Goal: Check status: Check status

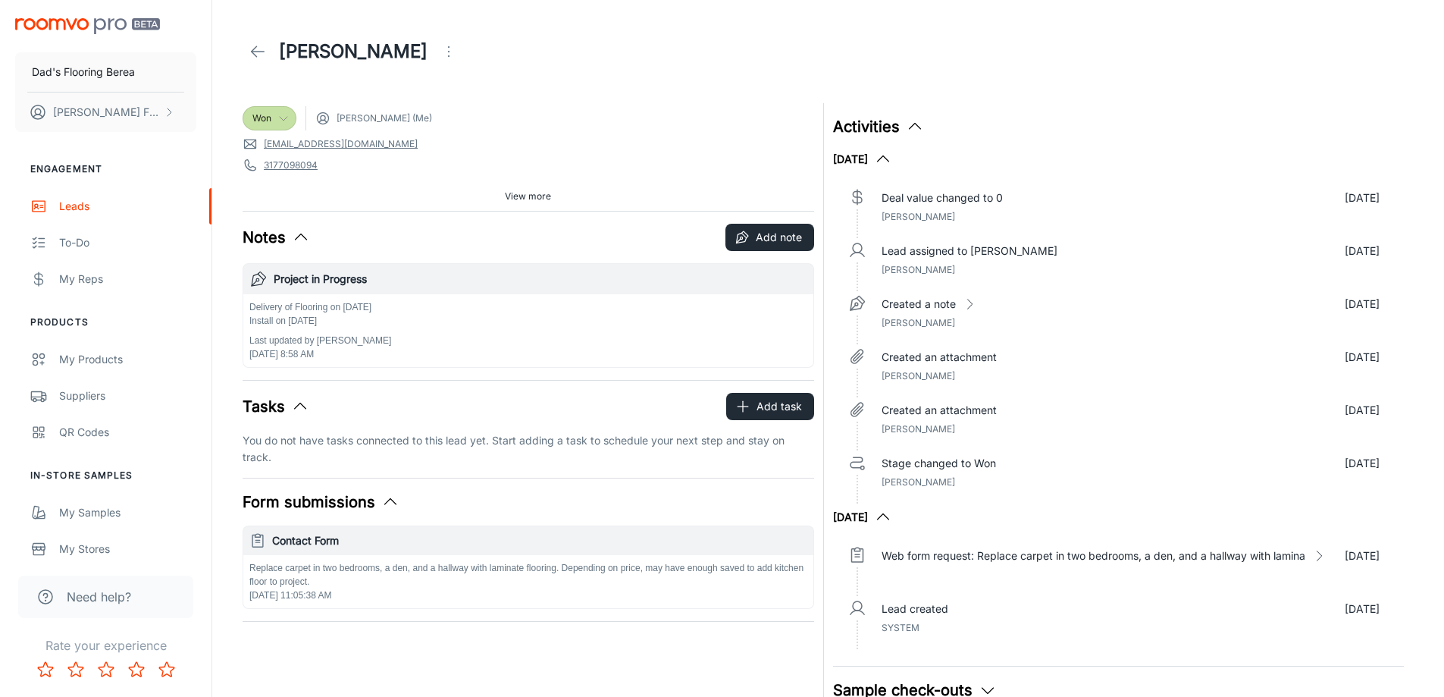
click at [281, 119] on icon at bounding box center [284, 118] width 12 height 12
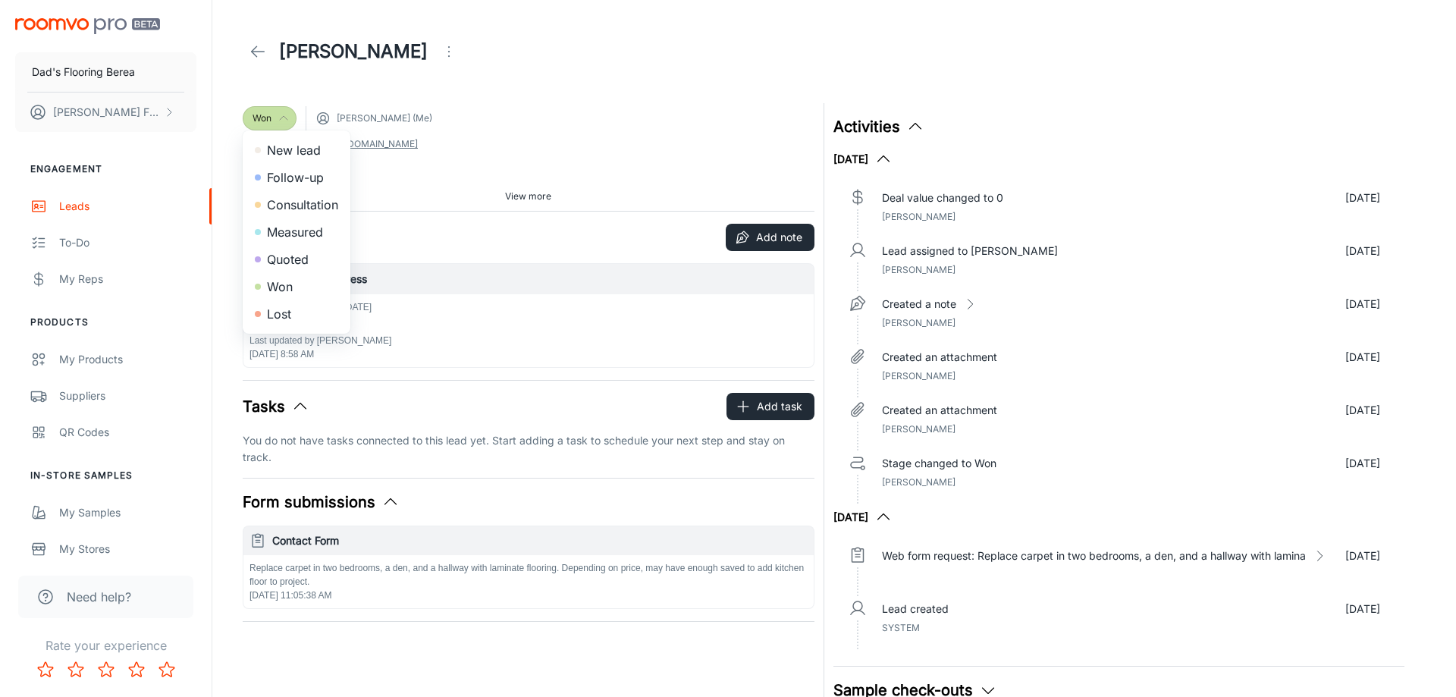
click at [281, 119] on div at bounding box center [728, 348] width 1456 height 697
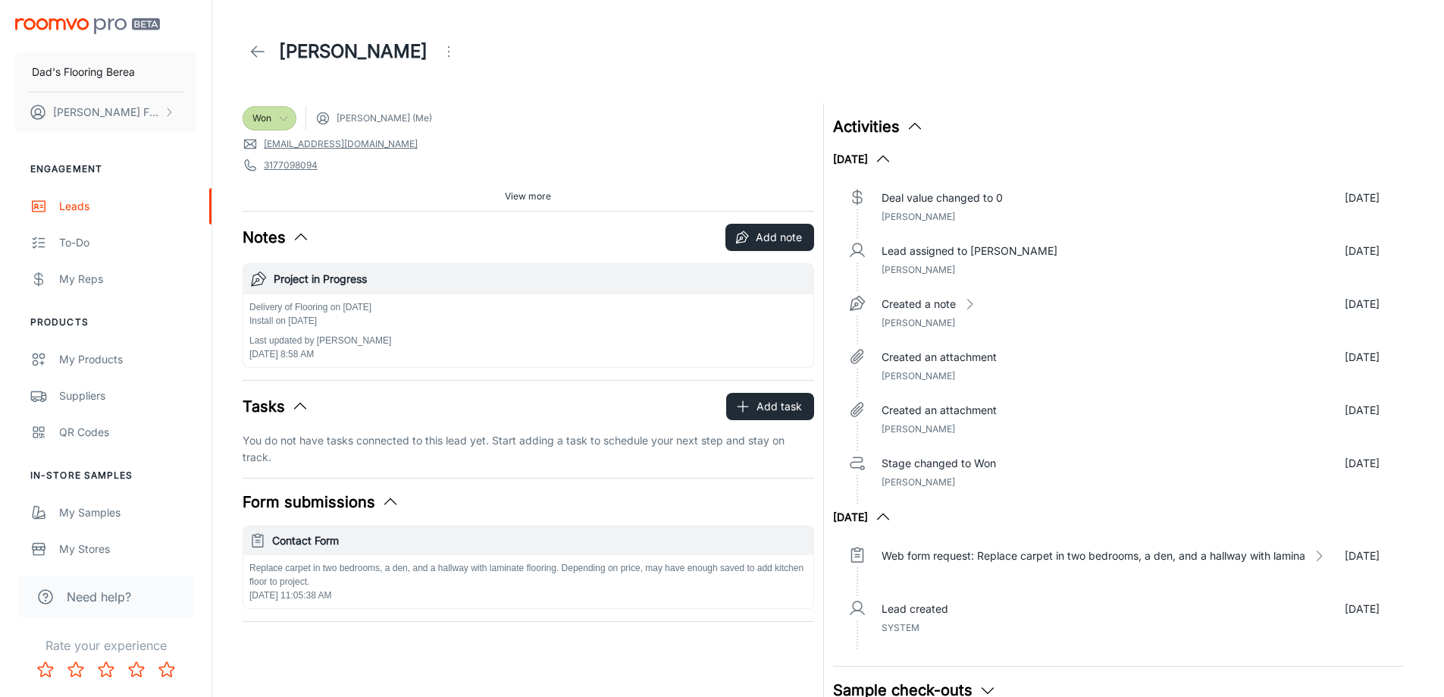
click at [251, 58] on icon at bounding box center [258, 51] width 18 height 18
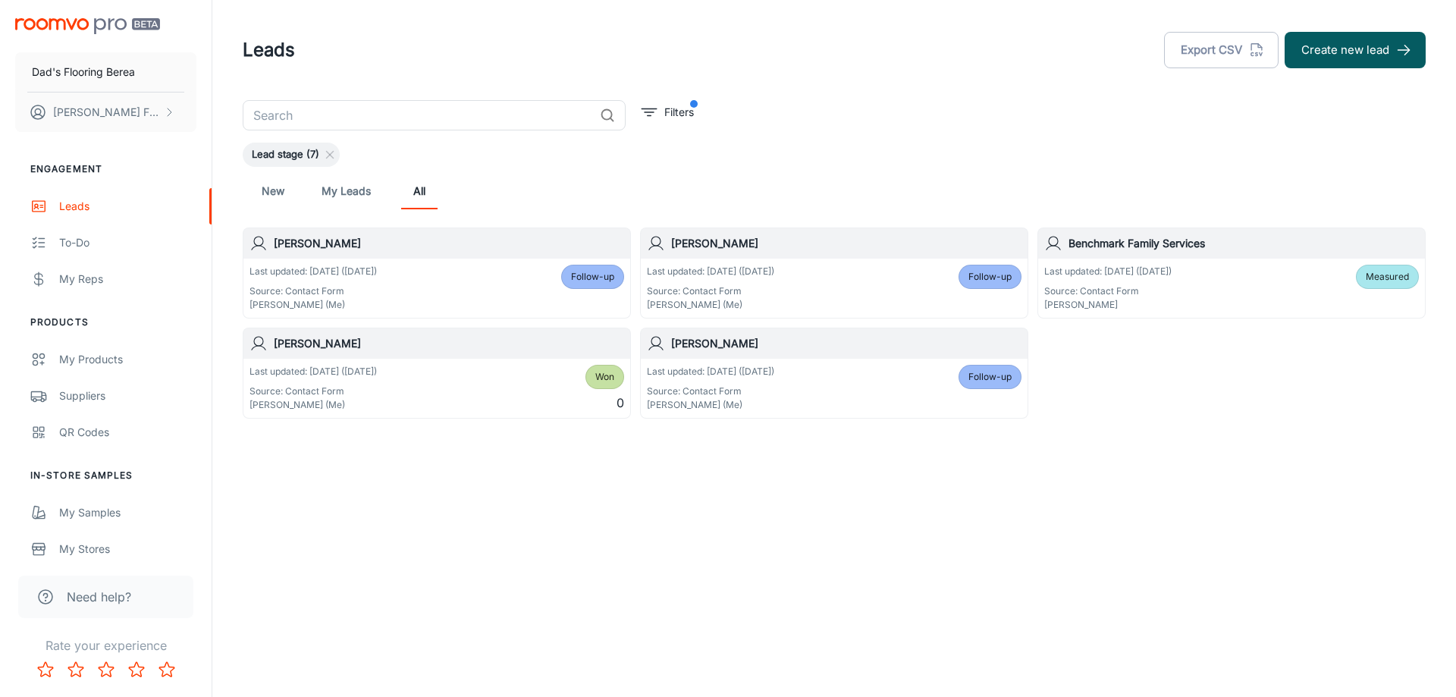
click at [1234, 246] on h6 "Benchmark Family Services" at bounding box center [1243, 243] width 350 height 17
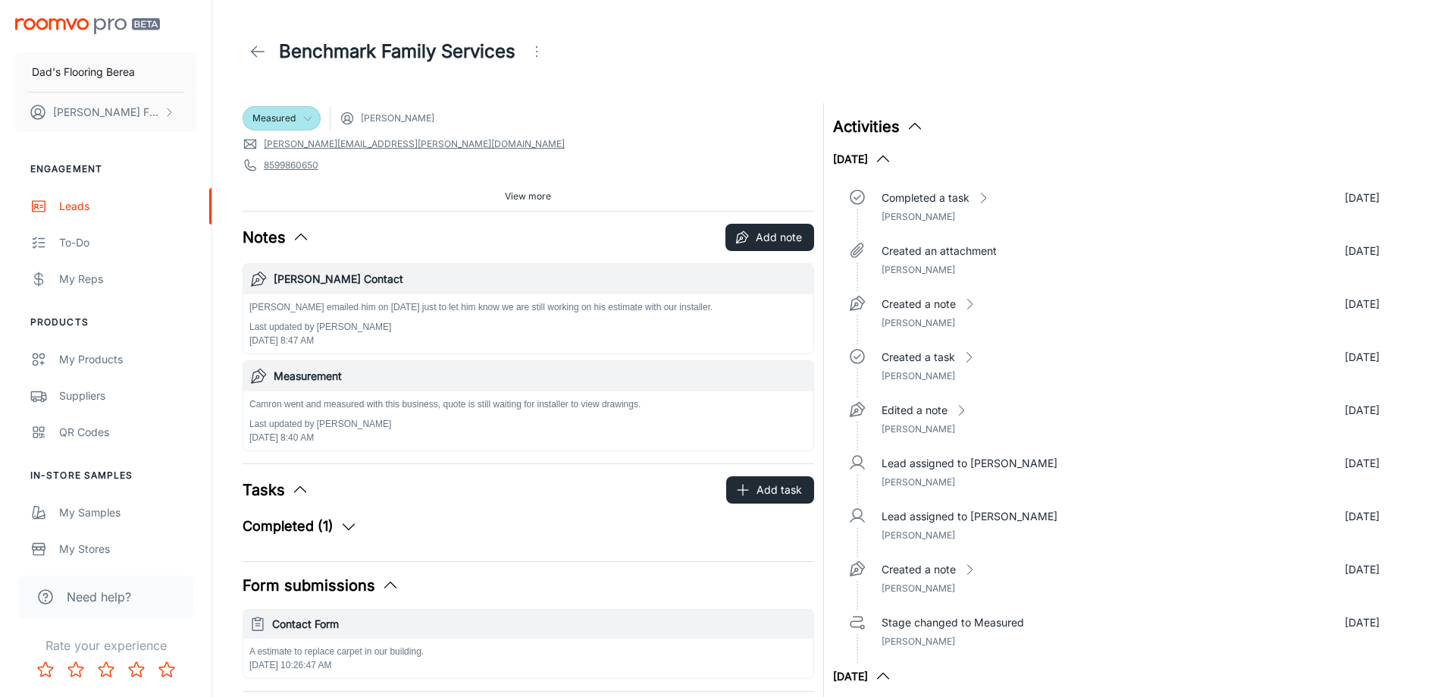
click at [306, 118] on polyline at bounding box center [308, 119] width 8 height 4
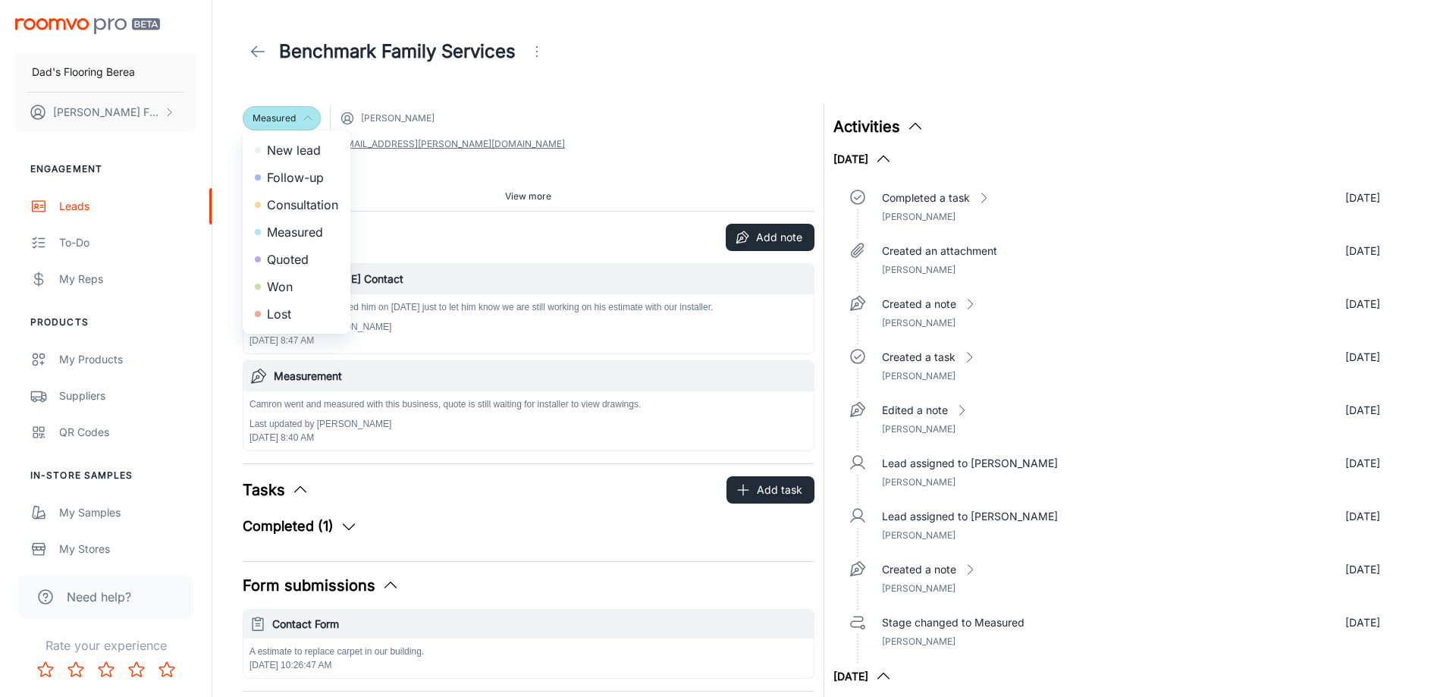
click at [296, 252] on li "Quoted" at bounding box center [297, 259] width 108 height 27
